Goal: Task Accomplishment & Management: Manage account settings

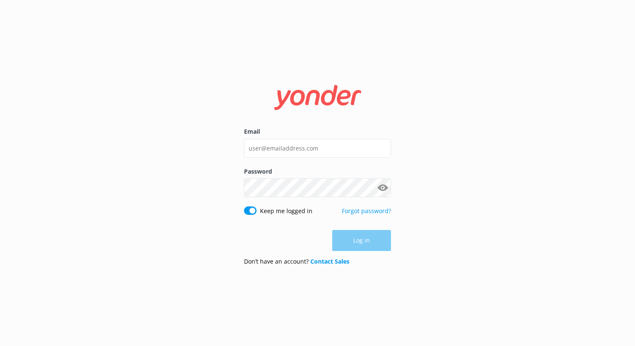
click at [274, 150] on input "Email" at bounding box center [317, 148] width 147 height 19
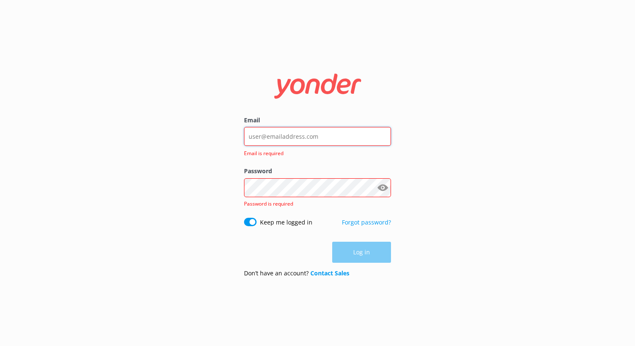
type input "[EMAIL_ADDRESS][DOMAIN_NAME]"
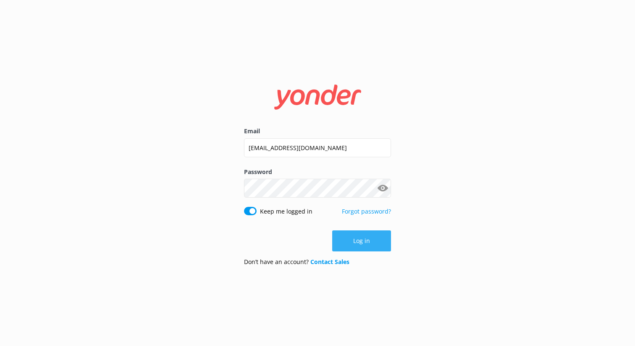
click at [363, 235] on button "Log in" at bounding box center [361, 240] width 59 height 21
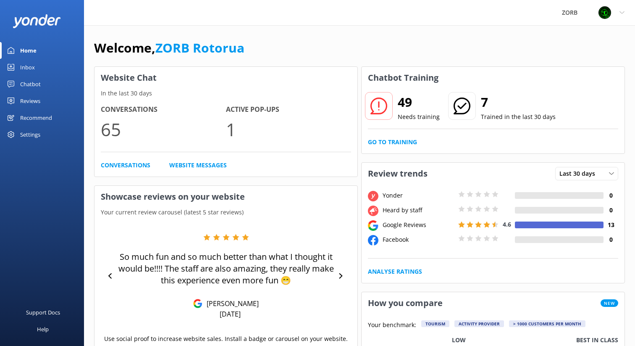
click at [379, 103] on use at bounding box center [379, 106] width 17 height 17
click at [385, 141] on link "Go to Training" at bounding box center [392, 141] width 49 height 9
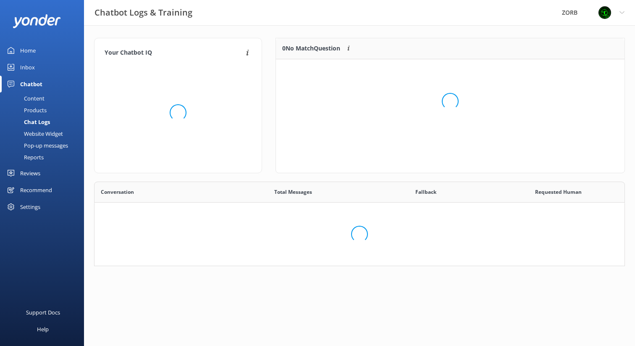
scroll to position [105, 349]
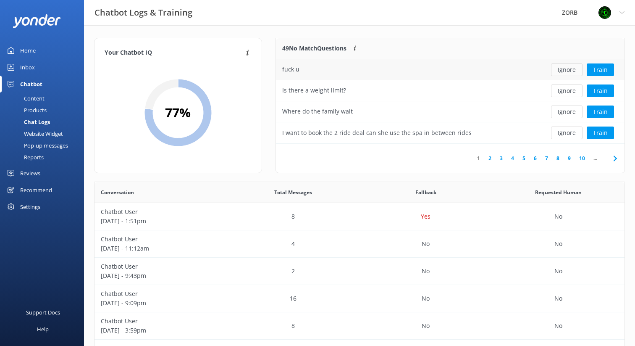
click at [566, 69] on button "Ignore" at bounding box center [567, 69] width 32 height 13
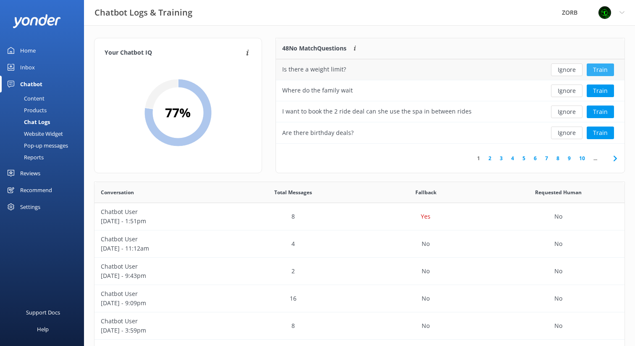
click at [600, 68] on button "Train" at bounding box center [600, 69] width 27 height 13
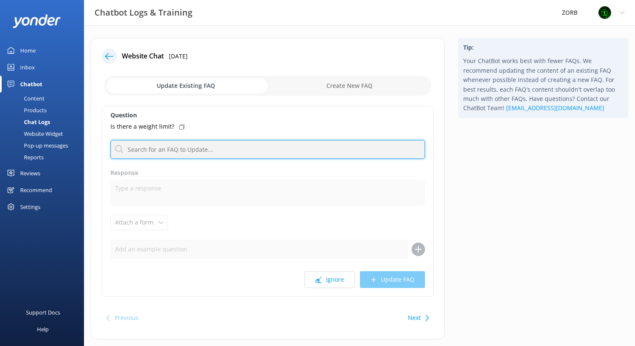
click at [172, 150] on input "text" at bounding box center [268, 149] width 315 height 19
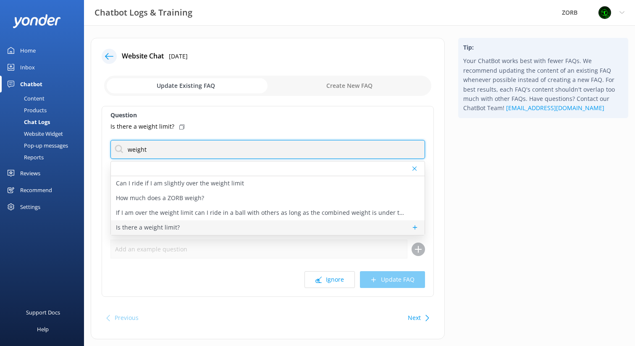
scroll to position [18, 0]
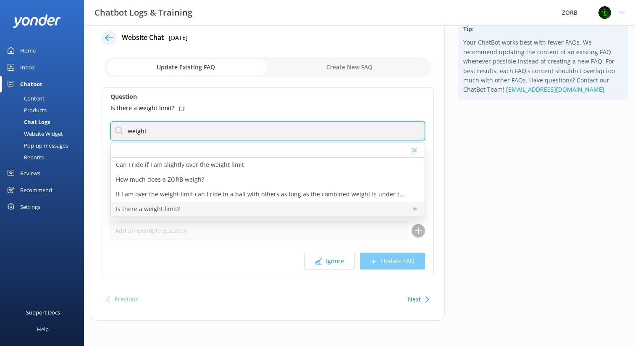
type input "weight"
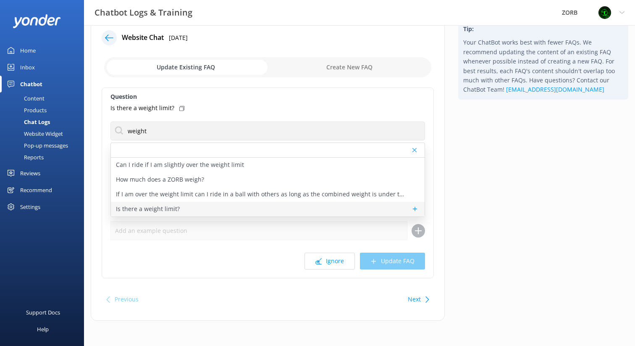
click at [182, 211] on div "Is there a weight limit?" at bounding box center [268, 209] width 314 height 15
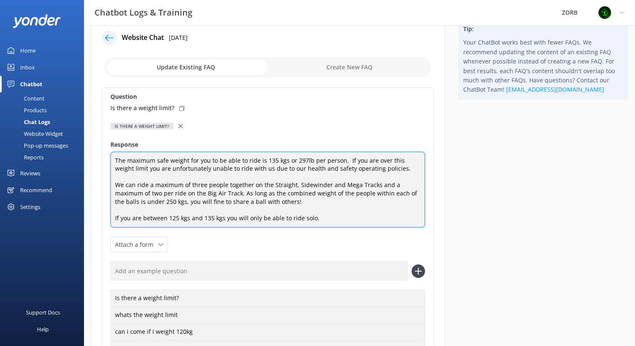
drag, startPoint x: 195, startPoint y: 193, endPoint x: 176, endPoint y: 192, distance: 19.0
click at [176, 192] on textarea "The maximum safe weight for you to be able to ride is 135 kgs or 297lb per pers…" at bounding box center [268, 190] width 315 height 76
click at [294, 193] on textarea "The maximum safe weight for you to be able to ride is 135 kgs or 297lb per pers…" at bounding box center [268, 190] width 315 height 76
drag, startPoint x: 181, startPoint y: 182, endPoint x: 259, endPoint y: 184, distance: 78.6
click at [259, 184] on textarea "The maximum safe weight for you to be able to ride is 135 kgs or 297lb per pers…" at bounding box center [268, 190] width 315 height 76
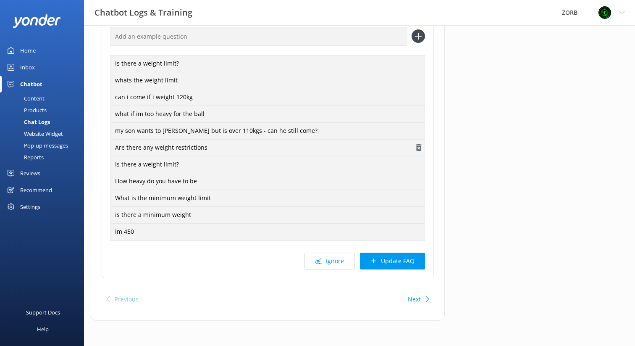
scroll to position [0, 0]
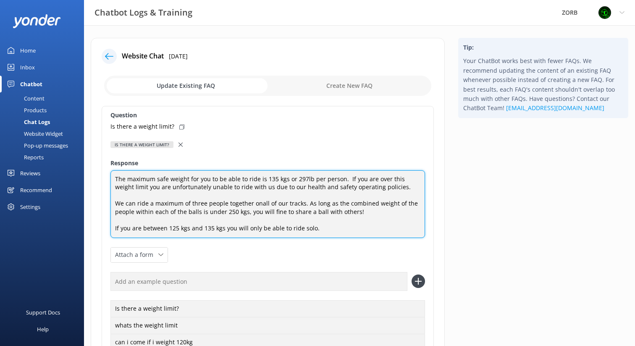
type textarea "The maximum safe weight for you to be able to ride is 135 kgs or 297lb per pers…"
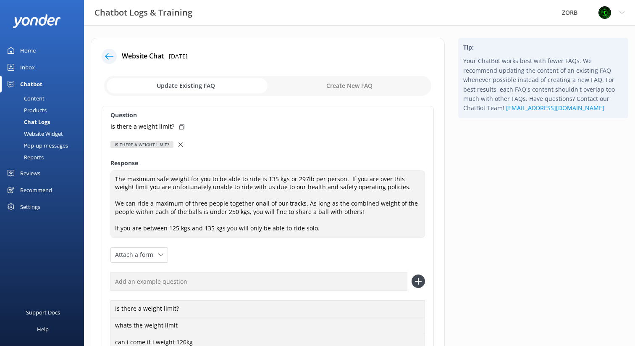
click at [104, 53] on div at bounding box center [109, 56] width 15 height 15
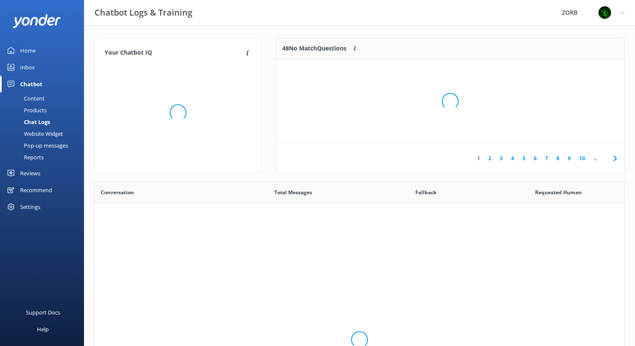
scroll to position [295, 530]
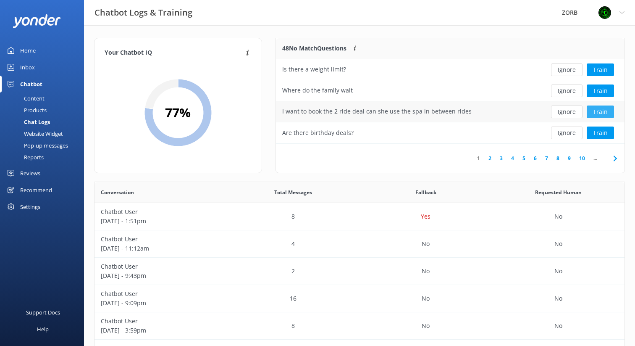
click at [606, 112] on button "Train" at bounding box center [600, 111] width 27 height 13
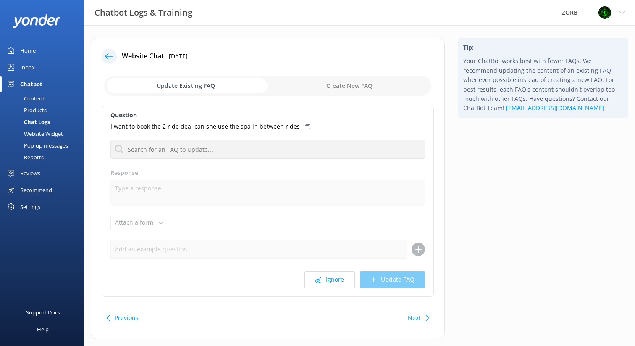
click at [105, 54] on icon at bounding box center [109, 56] width 8 height 8
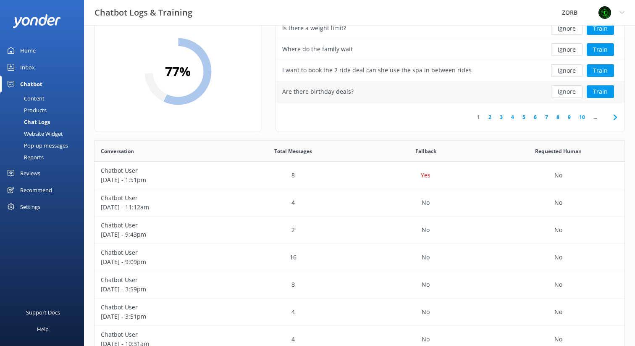
scroll to position [45, 0]
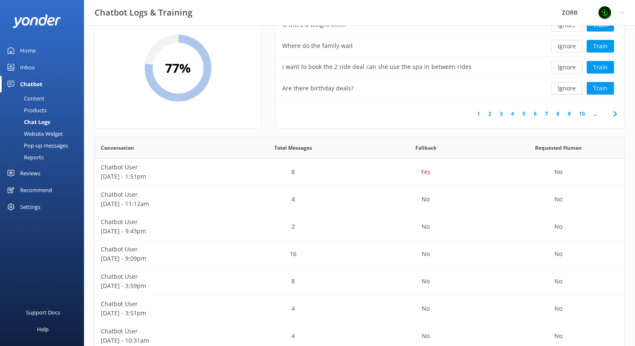
click at [611, 112] on icon at bounding box center [616, 114] width 10 height 10
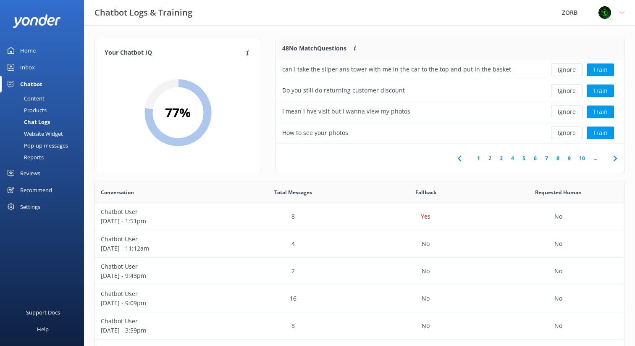
click at [612, 157] on icon at bounding box center [616, 158] width 10 height 10
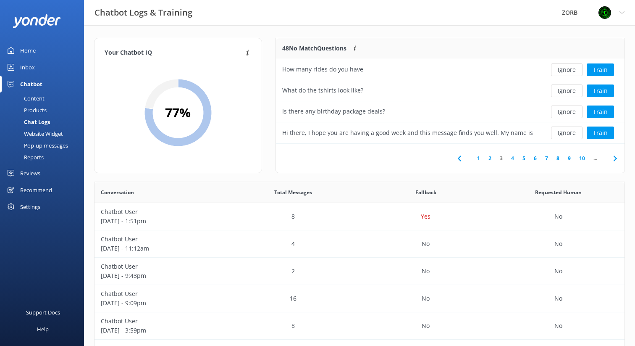
click at [612, 157] on icon at bounding box center [616, 158] width 10 height 10
click at [465, 157] on span at bounding box center [459, 158] width 19 height 19
click at [570, 112] on button "Ignore" at bounding box center [567, 111] width 32 height 13
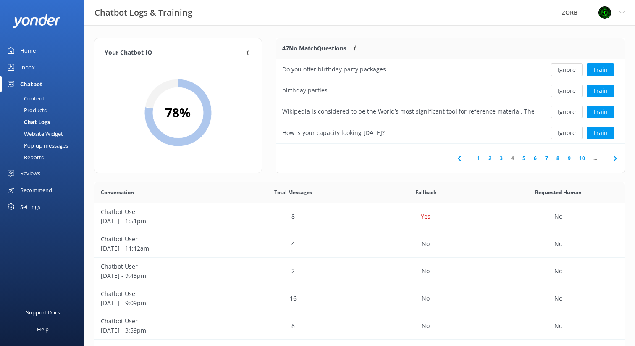
click at [570, 112] on button "Ignore" at bounding box center [567, 111] width 32 height 13
click at [613, 155] on icon at bounding box center [616, 158] width 10 height 10
click at [575, 132] on button "Ignore" at bounding box center [567, 133] width 32 height 13
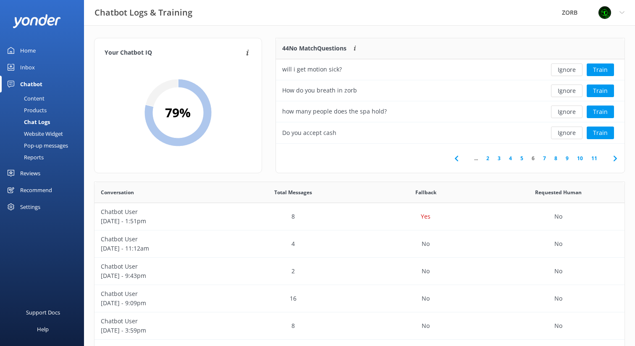
click at [614, 156] on icon at bounding box center [616, 158] width 10 height 10
click at [572, 134] on button "Ignore" at bounding box center [567, 133] width 32 height 13
click at [613, 158] on icon at bounding box center [616, 158] width 10 height 10
click at [615, 158] on icon at bounding box center [616, 158] width 10 height 10
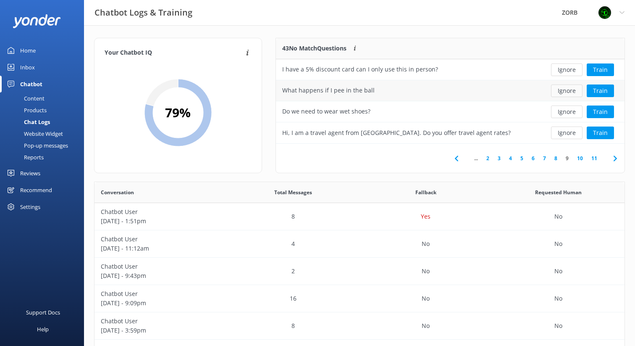
click at [560, 93] on button "Ignore" at bounding box center [567, 90] width 32 height 13
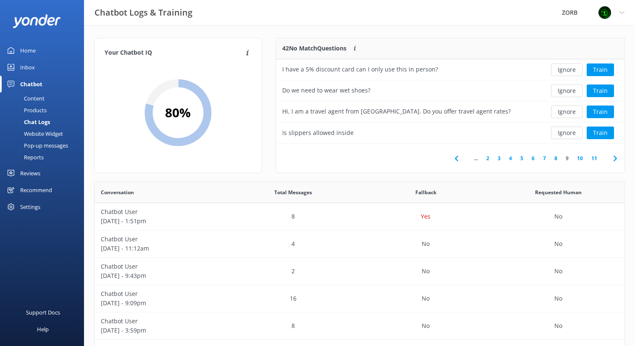
click at [609, 154] on span at bounding box center [615, 158] width 19 height 19
click at [565, 71] on button "Ignore" at bounding box center [567, 69] width 32 height 13
click at [567, 69] on button "Ignore" at bounding box center [567, 69] width 32 height 13
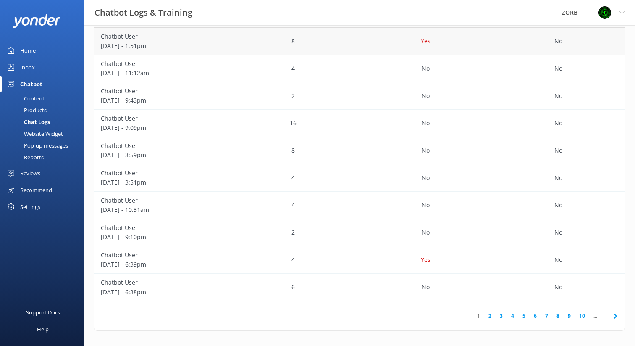
scroll to position [177, 0]
click at [26, 209] on div "Settings" at bounding box center [30, 206] width 20 height 17
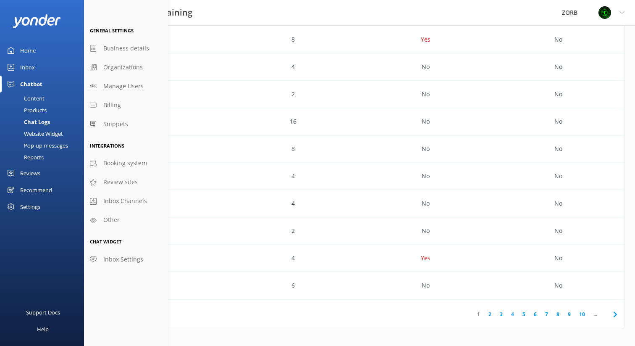
click at [132, 256] on span "Inbox Settings" at bounding box center [123, 259] width 40 height 9
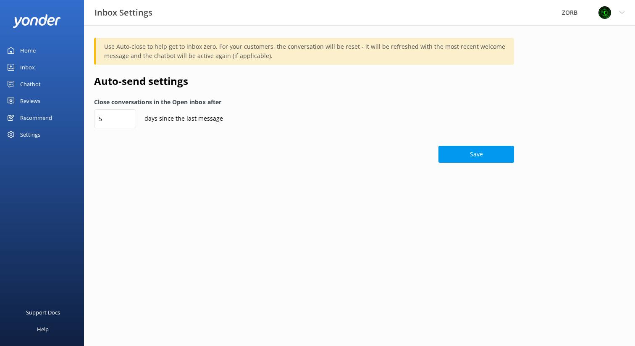
click at [23, 133] on div "Settings" at bounding box center [30, 134] width 20 height 17
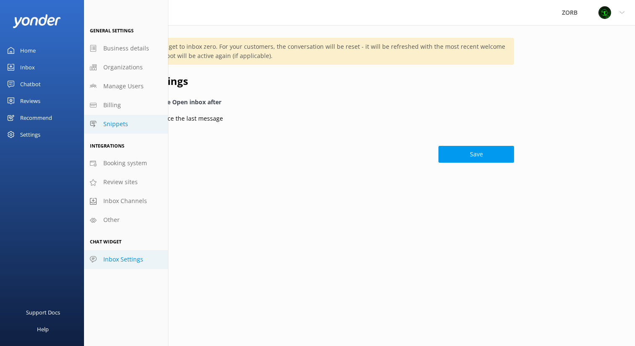
click at [116, 126] on span "Snippets" at bounding box center [115, 123] width 25 height 9
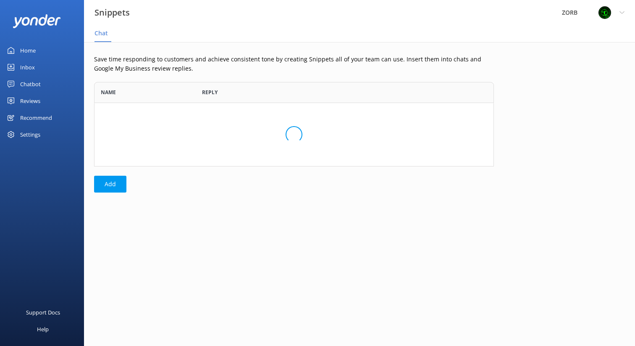
scroll to position [84, 400]
click at [30, 135] on div "Settings" at bounding box center [30, 134] width 20 height 17
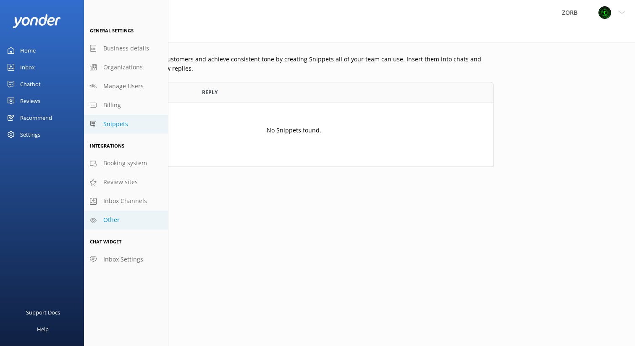
click at [119, 216] on link "Other" at bounding box center [126, 220] width 84 height 19
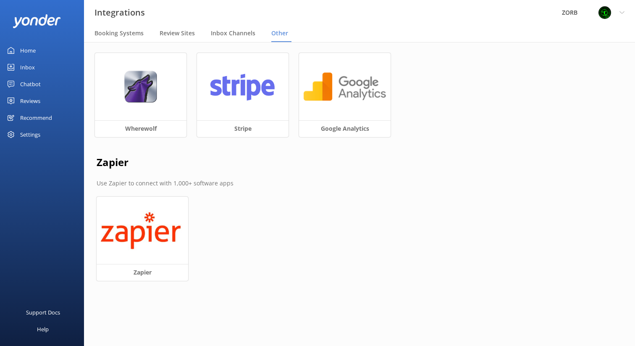
click at [29, 134] on div "Settings" at bounding box center [30, 134] width 20 height 17
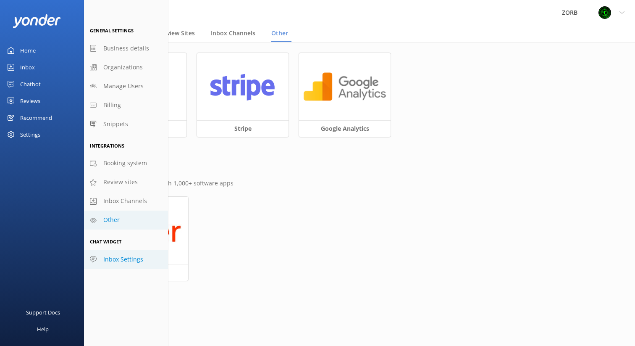
click at [123, 264] on span "Inbox Settings" at bounding box center [123, 259] width 40 height 9
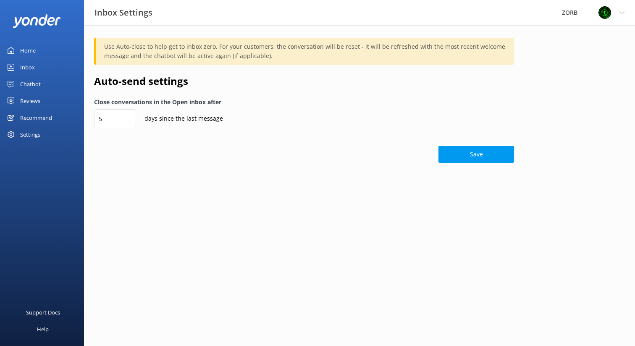
click at [26, 84] on div "Chatbot" at bounding box center [30, 84] width 21 height 17
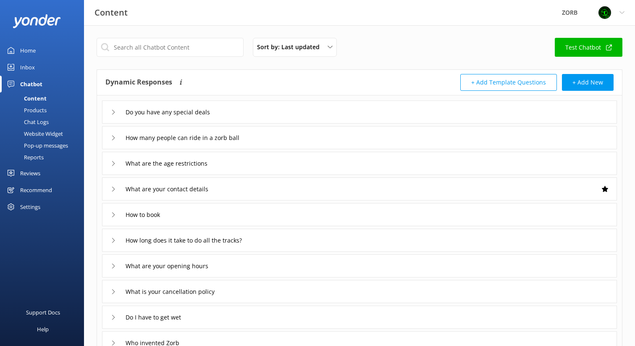
click at [620, 12] on div "Profile Settings Logout" at bounding box center [611, 12] width 47 height 25
click at [378, 33] on div "Sort by: Last updated Title (A-Z) Last updated Test Chatbot Dynamic Responses T…" at bounding box center [359, 245] width 551 height 440
click at [31, 120] on div "Chat Logs" at bounding box center [27, 122] width 44 height 12
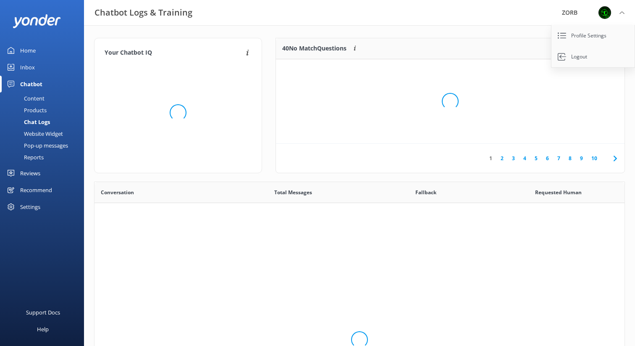
scroll to position [295, 530]
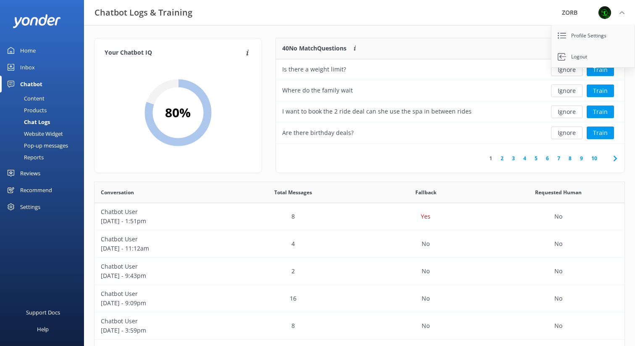
click at [38, 208] on div "Settings" at bounding box center [30, 206] width 20 height 17
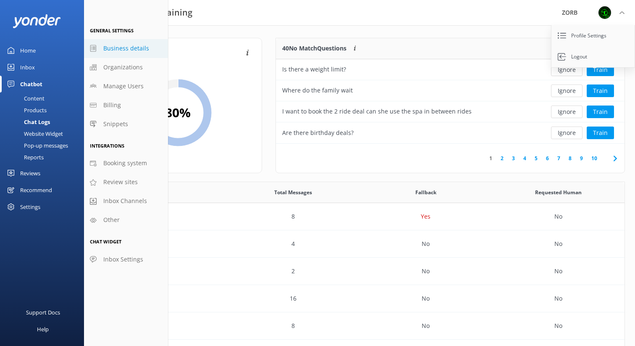
click at [117, 47] on span "Business details" at bounding box center [126, 48] width 46 height 9
select select "Pacific/[GEOGRAPHIC_DATA]"
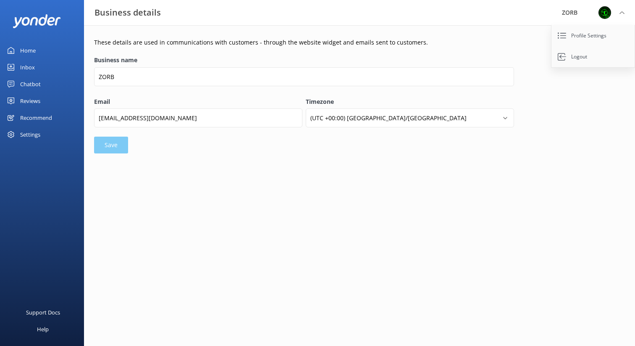
click at [33, 132] on div "Settings" at bounding box center [30, 134] width 20 height 17
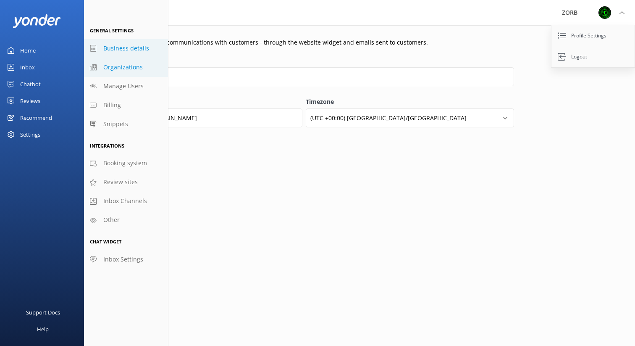
click at [125, 68] on span "Organizations" at bounding box center [123, 67] width 40 height 9
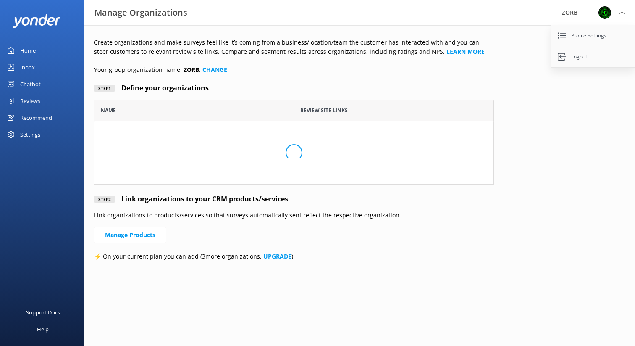
scroll to position [84, 400]
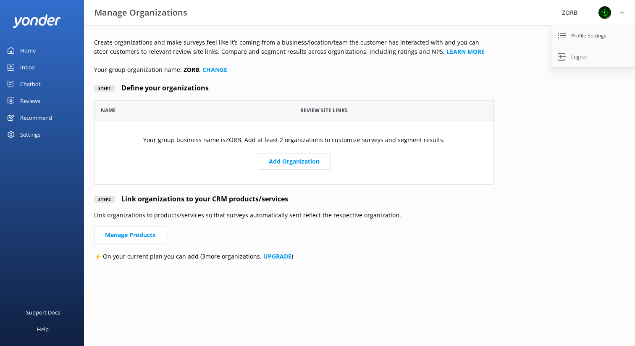
click at [27, 136] on div "Settings" at bounding box center [30, 134] width 20 height 17
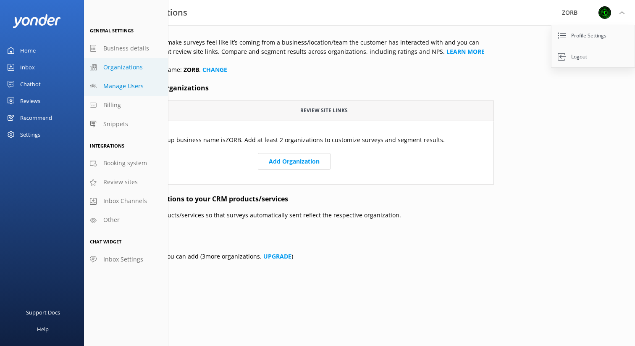
click at [119, 83] on span "Manage Users" at bounding box center [123, 86] width 40 height 9
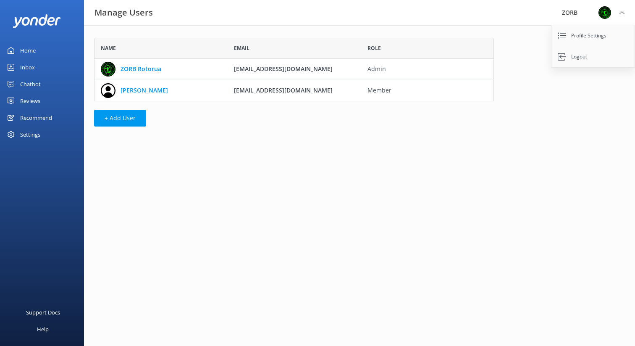
scroll to position [63, 400]
click at [502, 89] on use "grid" at bounding box center [501, 90] width 5 height 7
click at [32, 132] on div "Settings" at bounding box center [30, 134] width 20 height 17
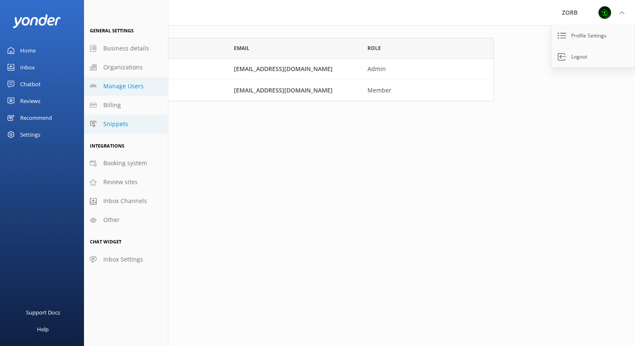
click at [120, 123] on span "Snippets" at bounding box center [115, 123] width 25 height 9
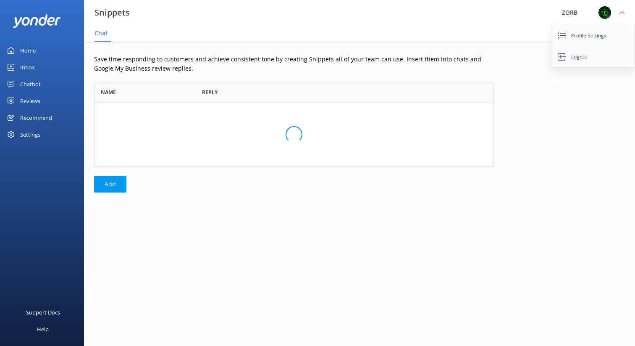
scroll to position [84, 400]
